Goal: Navigation & Orientation: Find specific page/section

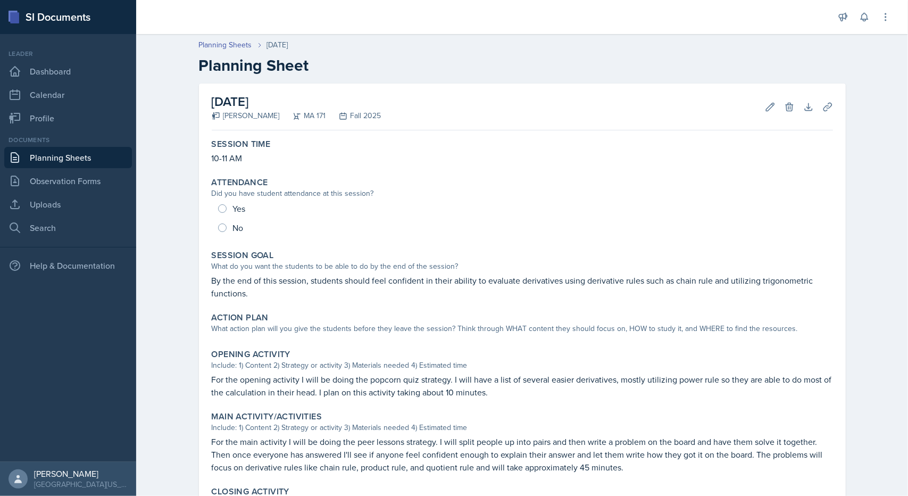
click at [70, 156] on link "Planning Sheets" at bounding box center [68, 157] width 128 height 21
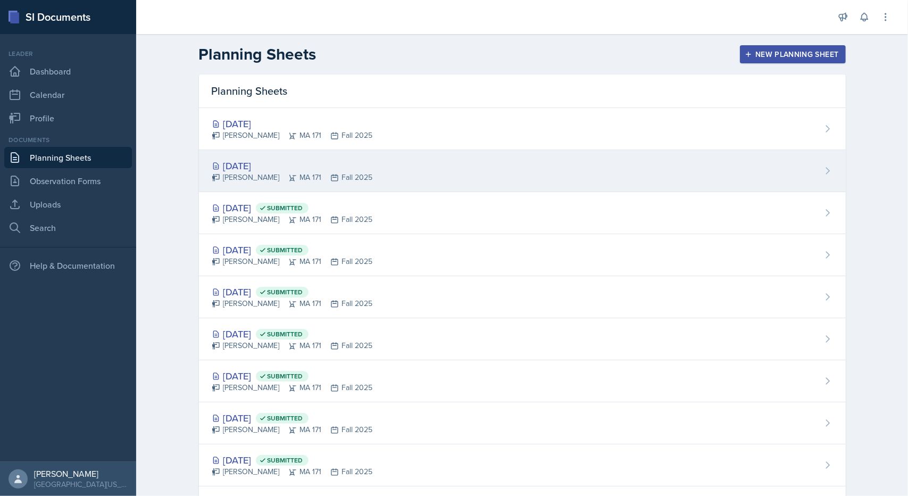
click at [238, 159] on div "[DATE]" at bounding box center [292, 165] width 161 height 14
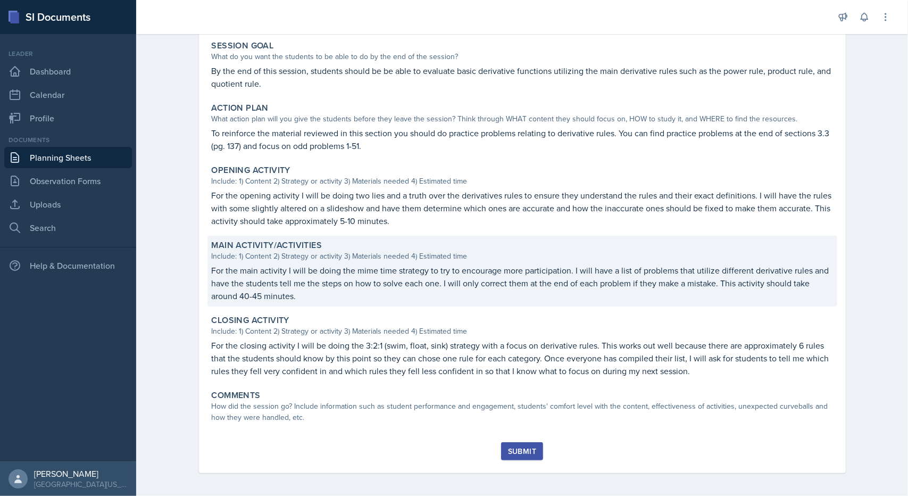
scroll to position [212, 0]
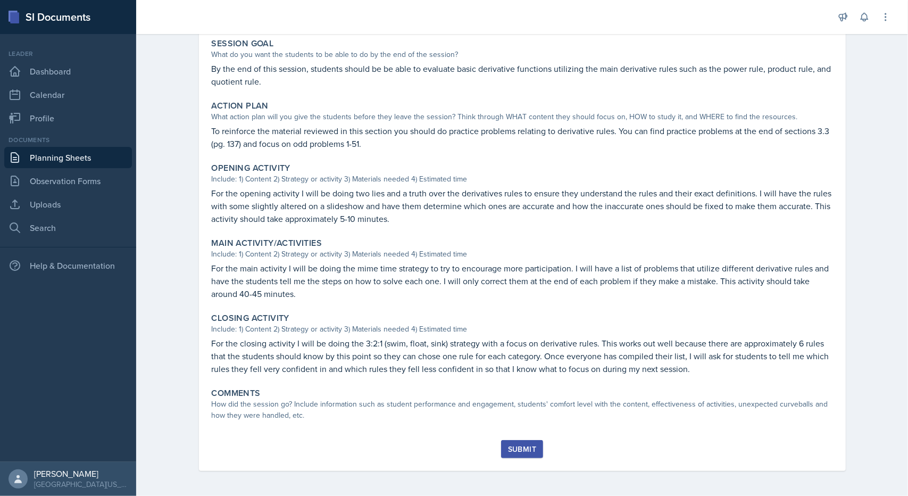
click at [54, 154] on link "Planning Sheets" at bounding box center [68, 157] width 128 height 21
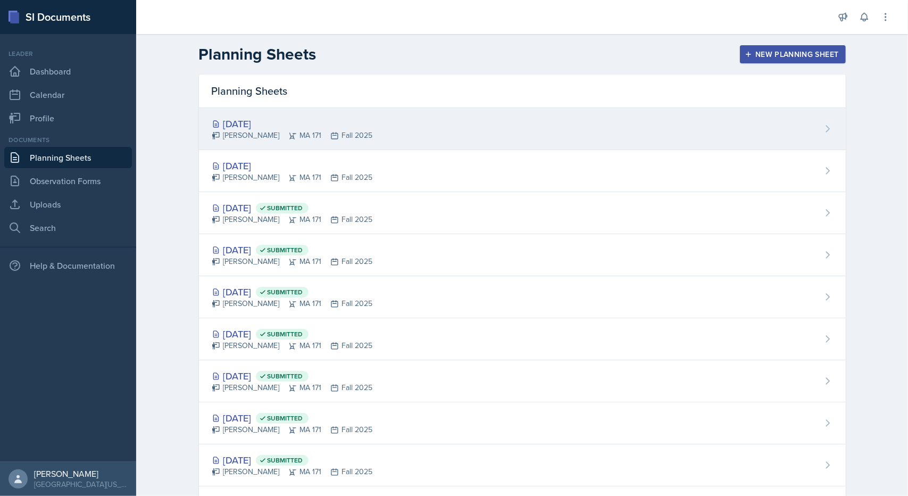
click at [236, 115] on div "[DATE] [PERSON_NAME] MA 171 Fall 2025" at bounding box center [522, 129] width 646 height 42
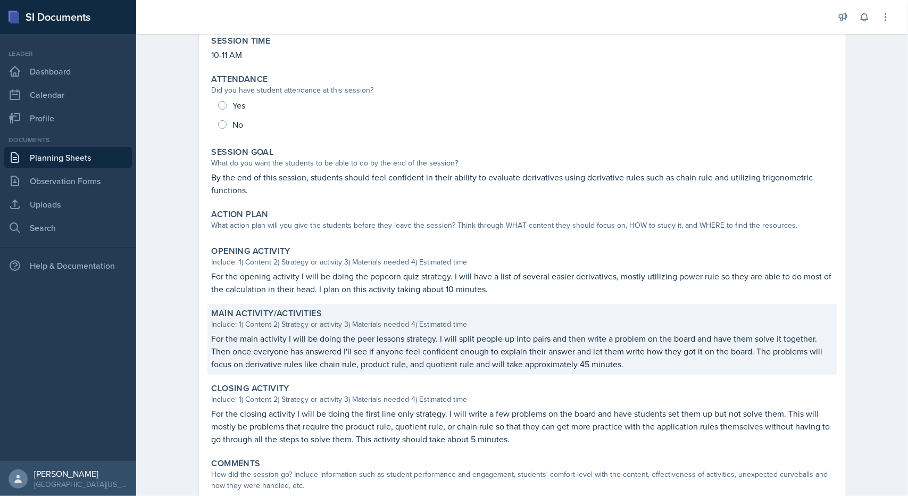
scroll to position [109, 0]
